Goal: Check status: Check status

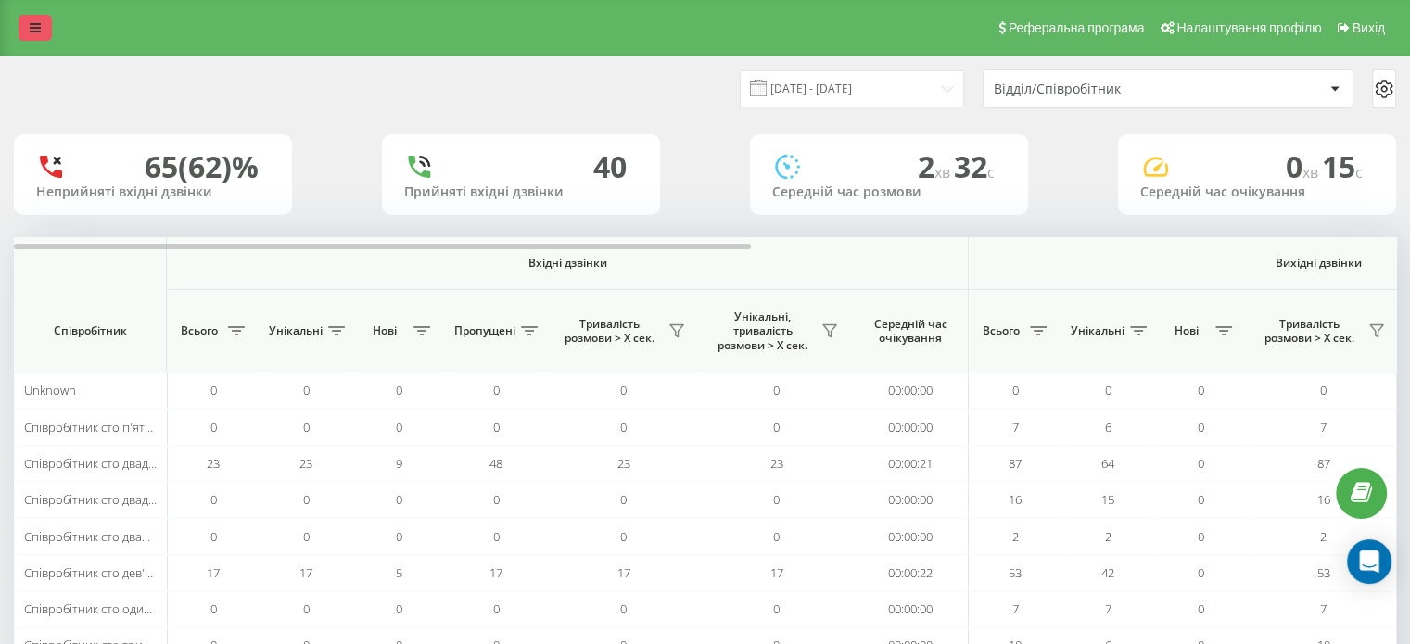
click at [26, 32] on link at bounding box center [35, 28] width 33 height 26
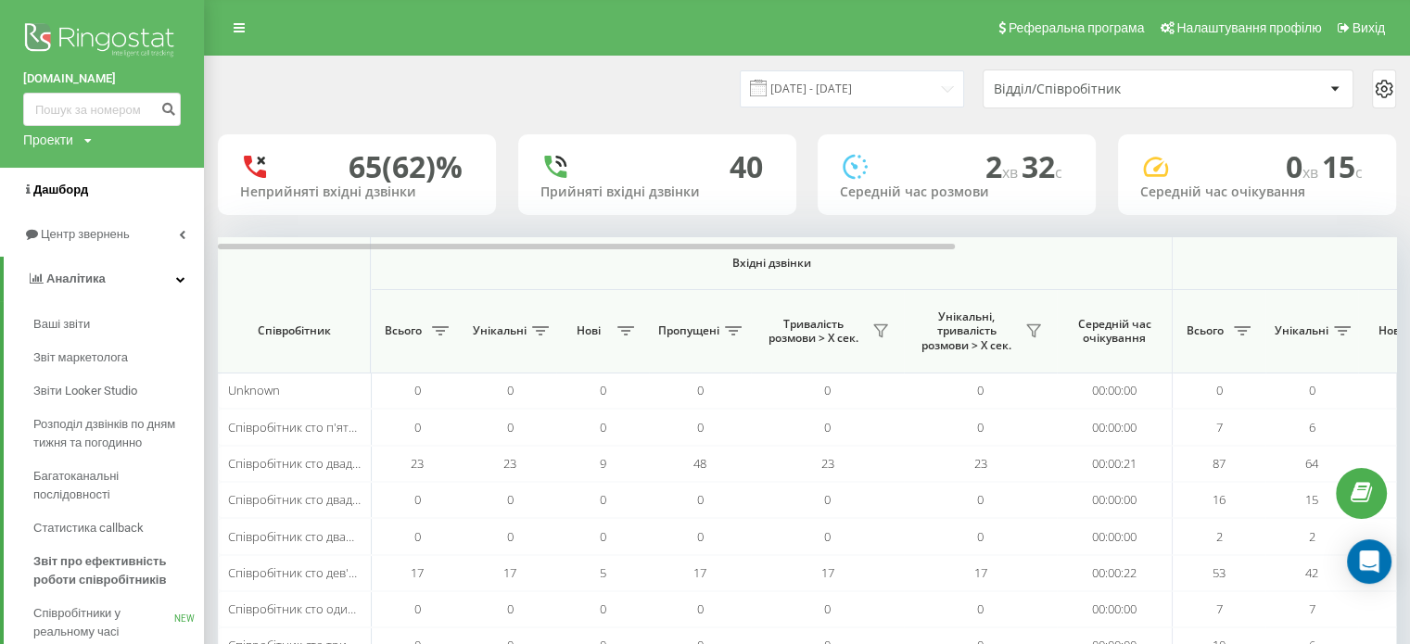
click at [60, 187] on span "Дашборд" at bounding box center [60, 190] width 55 height 14
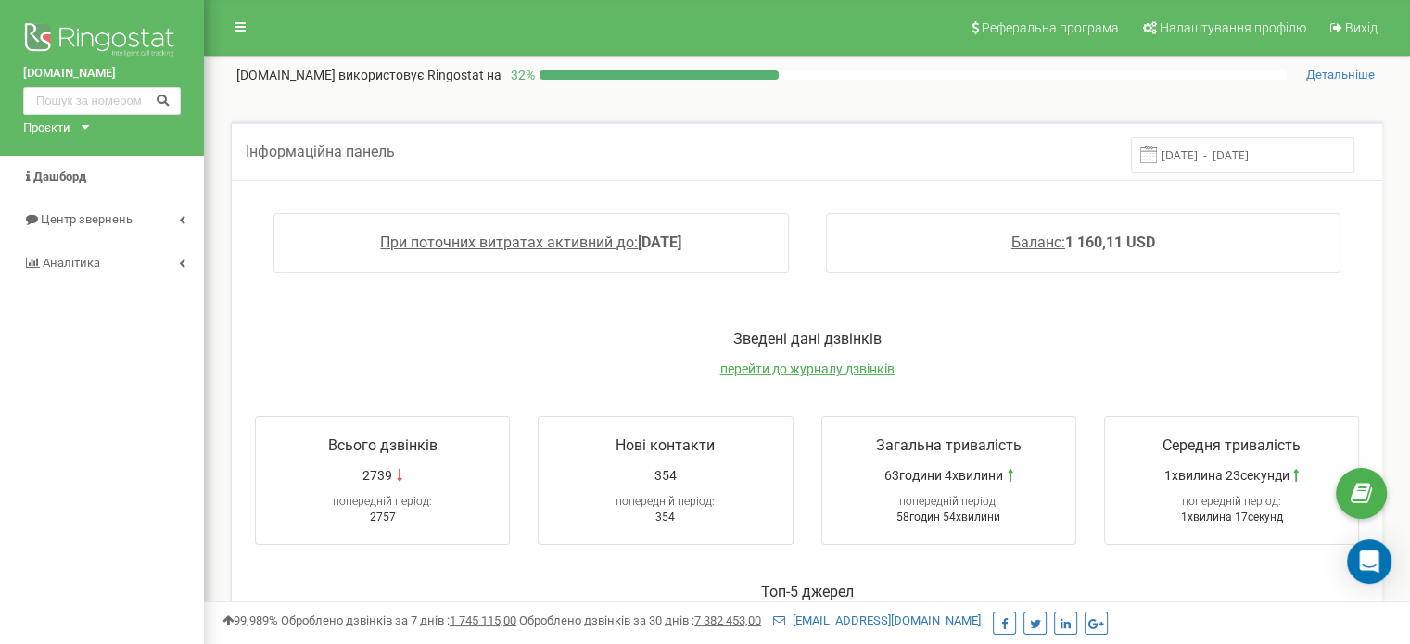
click at [1187, 159] on input "15.09.2025 - 22.09.2025" at bounding box center [1242, 155] width 223 height 36
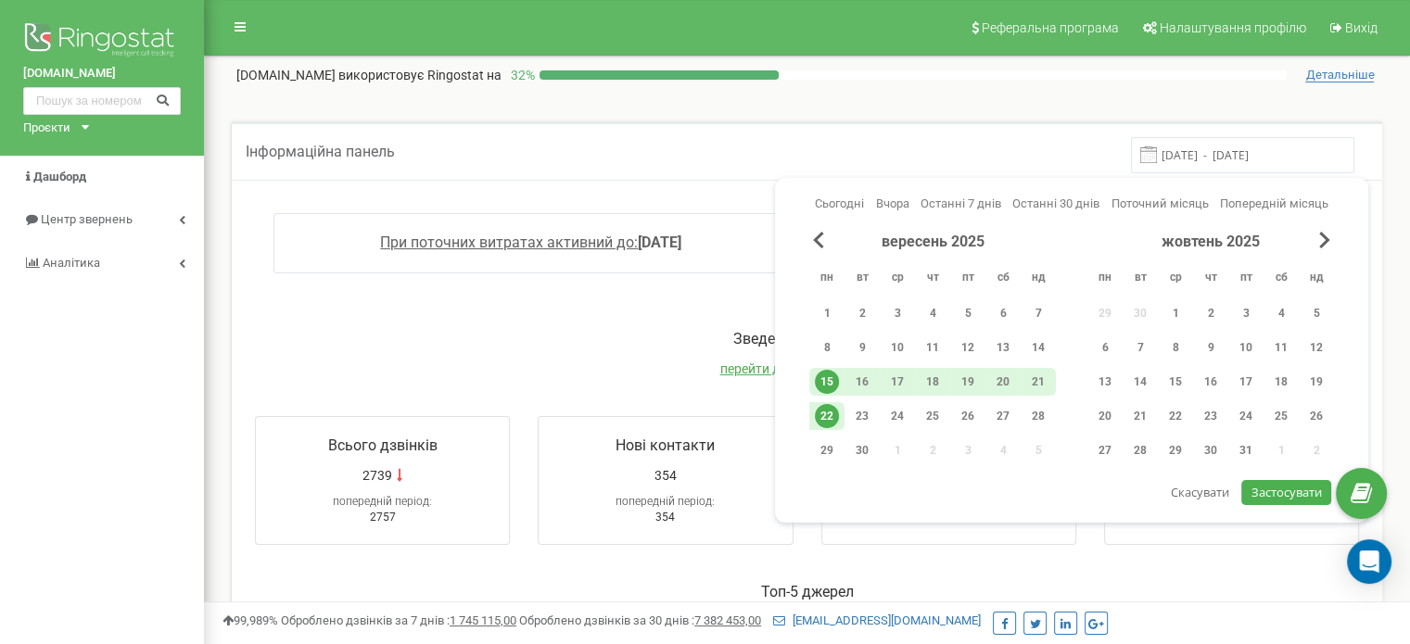
click at [833, 413] on div "22" at bounding box center [827, 416] width 24 height 24
click at [1258, 487] on span "Застосувати" at bounding box center [1287, 492] width 70 height 17
type input "22.09.2025 - 22.09.2025"
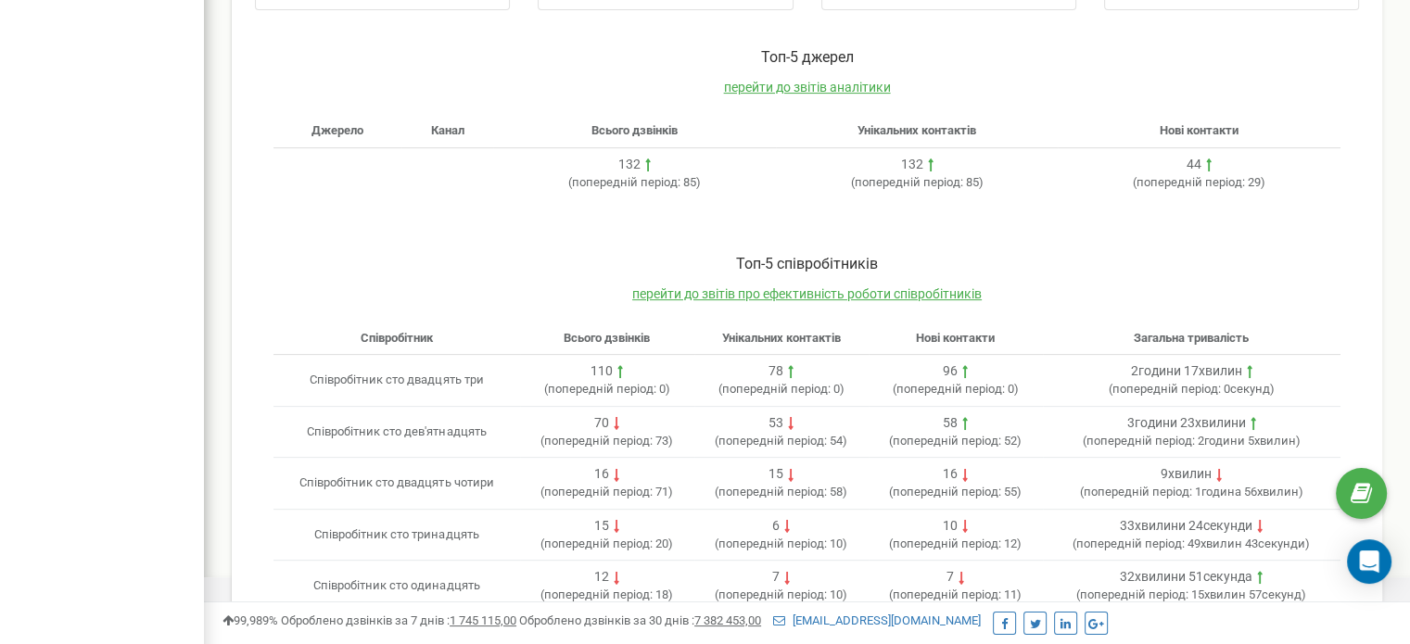
scroll to position [577, 0]
